Goal: Ask a question

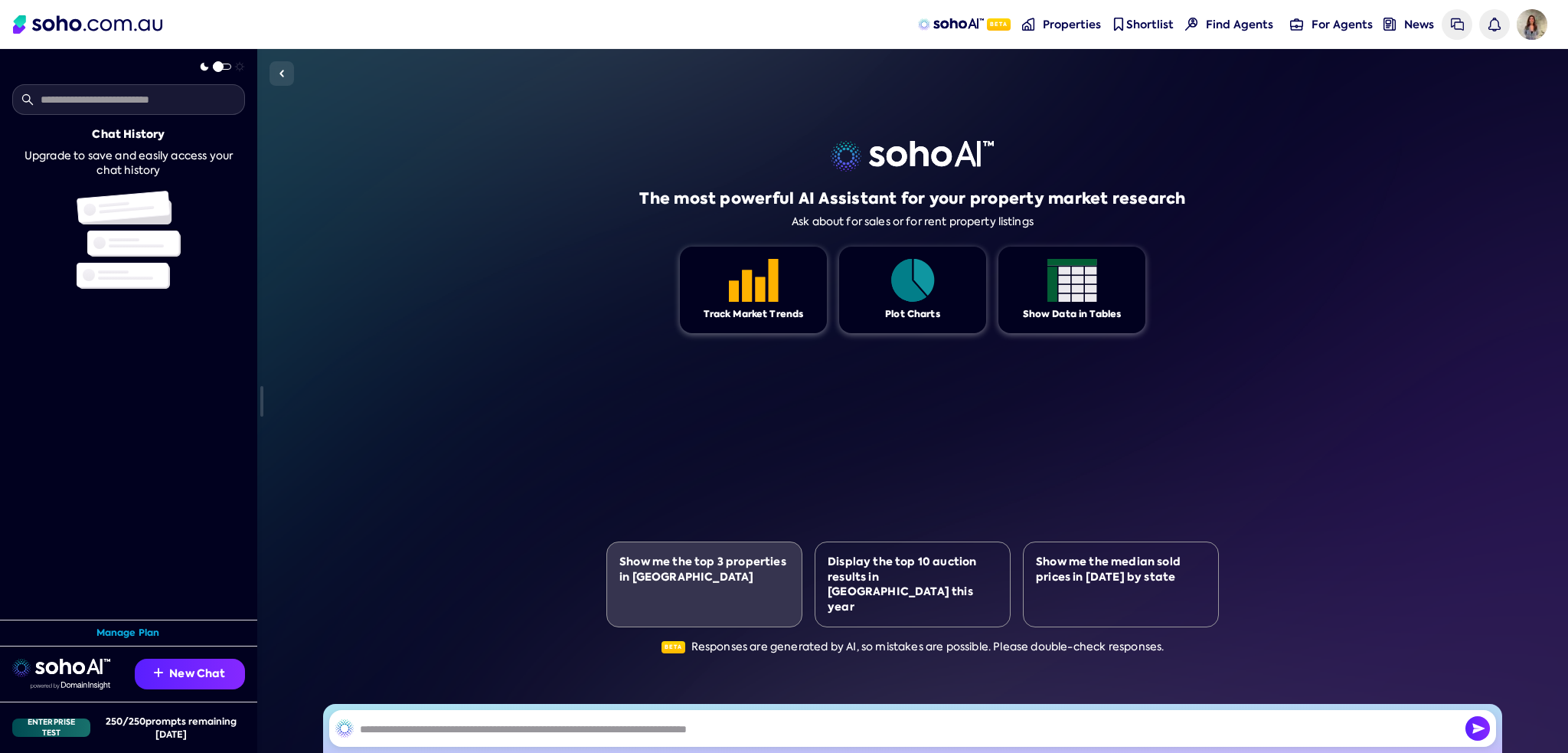
click at [793, 606] on div "Show me the top 3 properties in [GEOGRAPHIC_DATA]" at bounding box center [704, 584] width 196 height 86
